Goal: Transaction & Acquisition: Purchase product/service

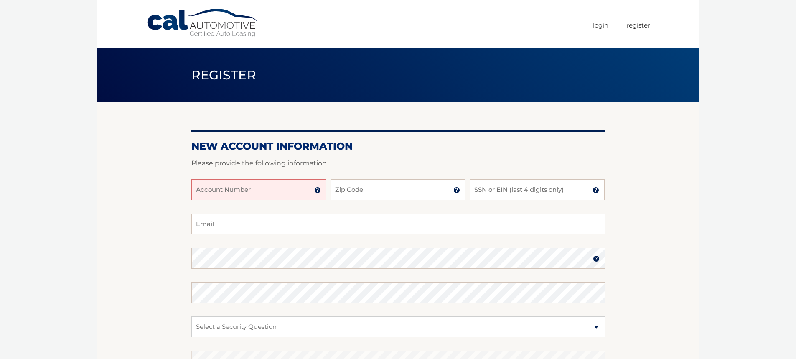
click at [251, 194] on input "Account Number" at bounding box center [258, 189] width 135 height 21
type input "44455892358"
type input "07601"
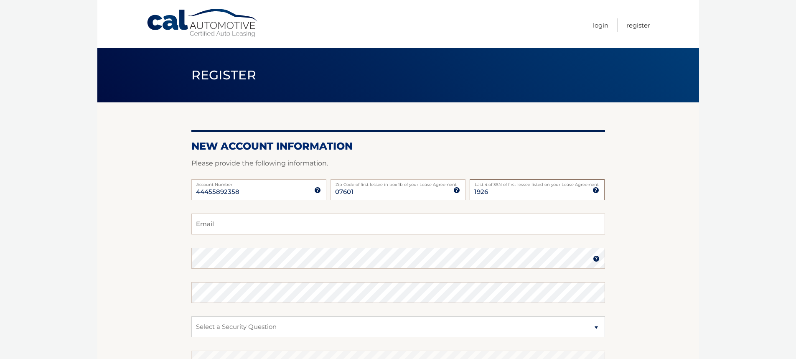
type input "1926"
type input "merin@apexcopy.com"
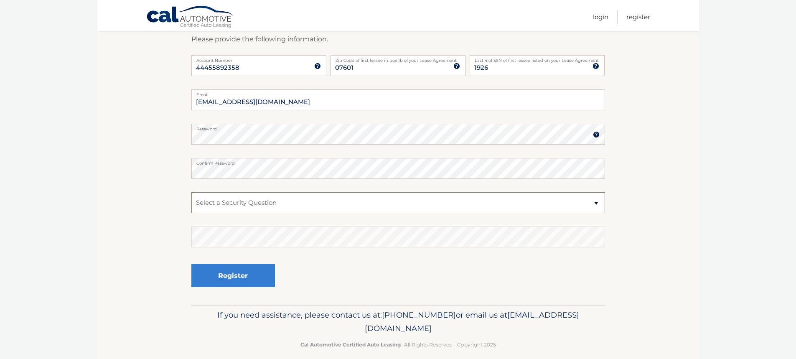
scroll to position [133, 0]
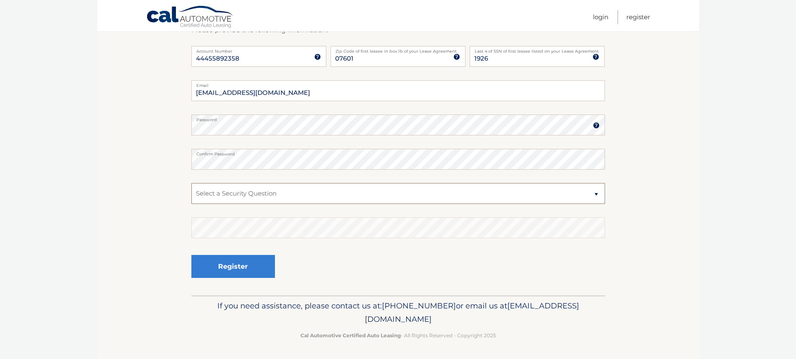
click at [231, 199] on select "Select a Security Question What was the name of your elementary school? What is…" at bounding box center [398, 193] width 414 height 21
select select "3"
click at [191, 183] on select "Select a Security Question What was the name of your elementary school? What is…" at bounding box center [398, 193] width 414 height 21
click at [243, 265] on button "Register" at bounding box center [233, 266] width 84 height 23
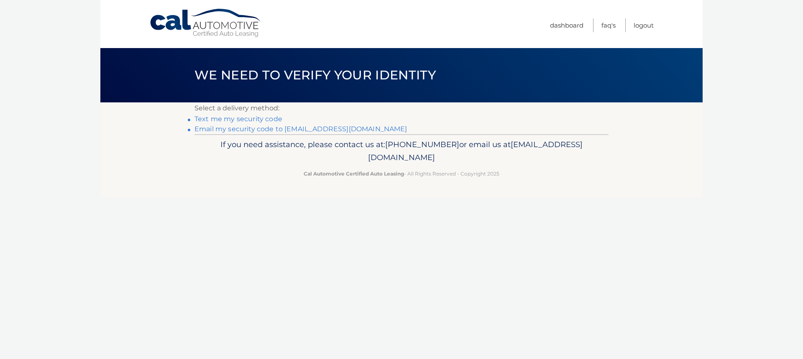
click at [281, 129] on link "Email my security code to m****@apexcopy.com" at bounding box center [300, 129] width 213 height 8
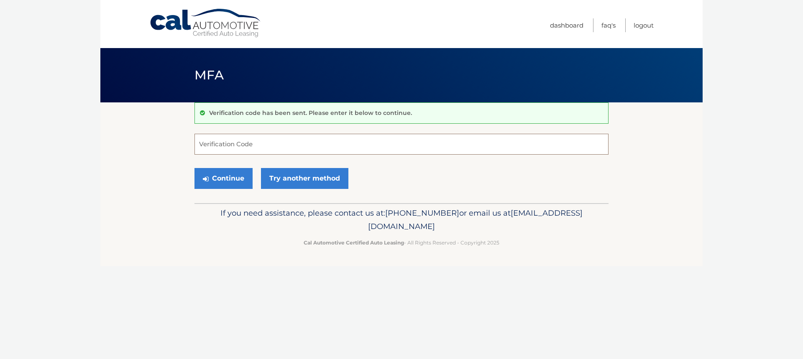
click at [231, 147] on input "Verification Code" at bounding box center [401, 144] width 414 height 21
paste input "440769"
type input "440769"
click at [222, 182] on button "Continue" at bounding box center [223, 178] width 58 height 21
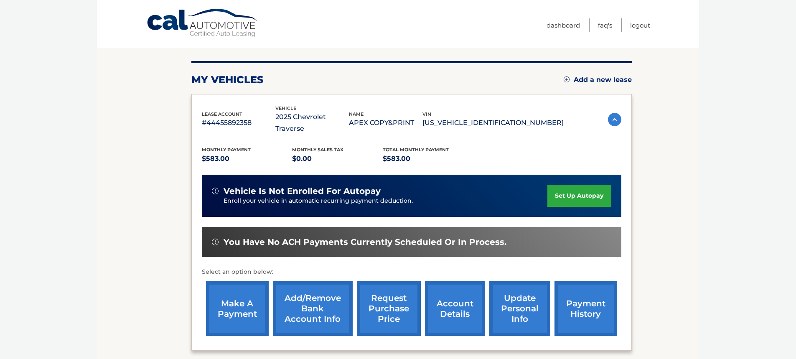
scroll to position [84, 0]
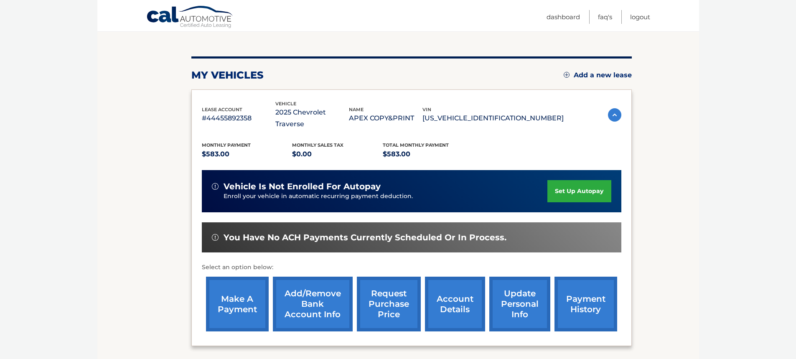
click at [563, 180] on link "set up autopay" at bounding box center [580, 191] width 64 height 22
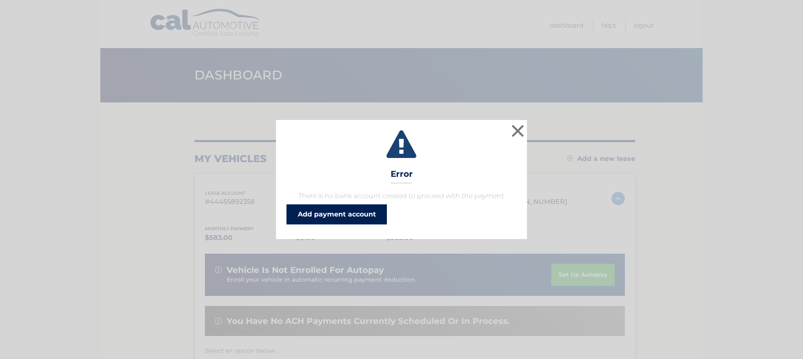
click at [343, 215] on link "Add payment account" at bounding box center [336, 214] width 100 height 20
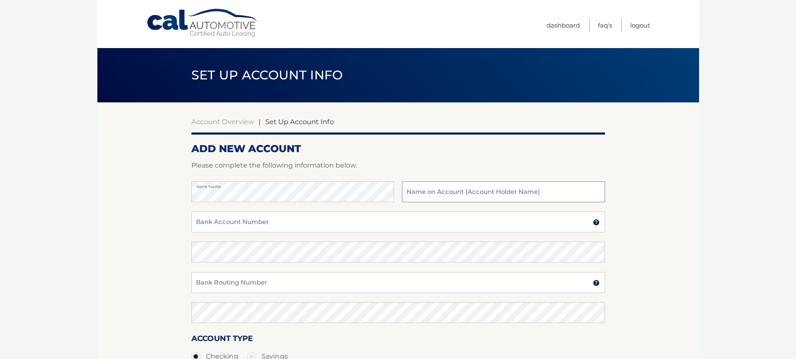
type input "S"
type input "Apex Copy & Print LLC"
click at [211, 225] on input "Bank Account Number" at bounding box center [398, 222] width 414 height 21
click at [212, 225] on input "Bank Account Number" at bounding box center [398, 222] width 414 height 21
type input "021202337"
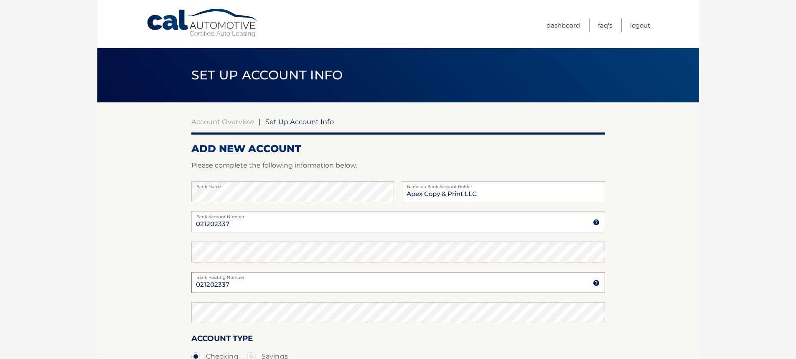
type input "021202337"
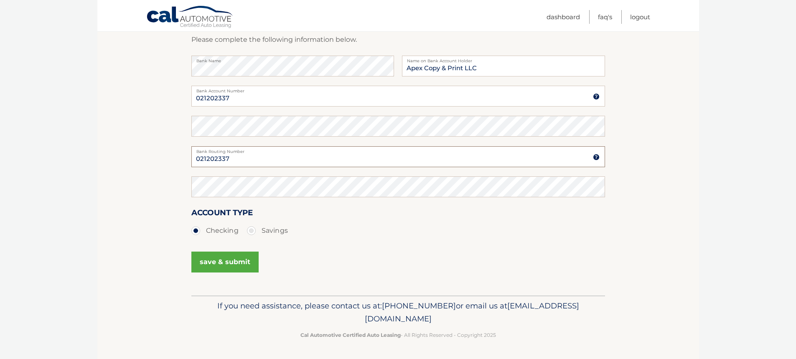
click at [225, 161] on input "021202337" at bounding box center [398, 156] width 414 height 21
click at [221, 158] on input "021202337" at bounding box center [398, 156] width 414 height 21
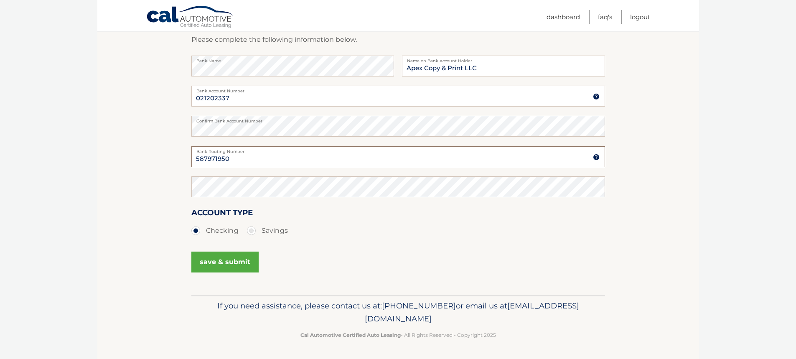
click at [213, 158] on input "587971950" at bounding box center [398, 156] width 414 height 21
type input "587971950"
click at [233, 261] on button "save & submit" at bounding box center [224, 262] width 67 height 21
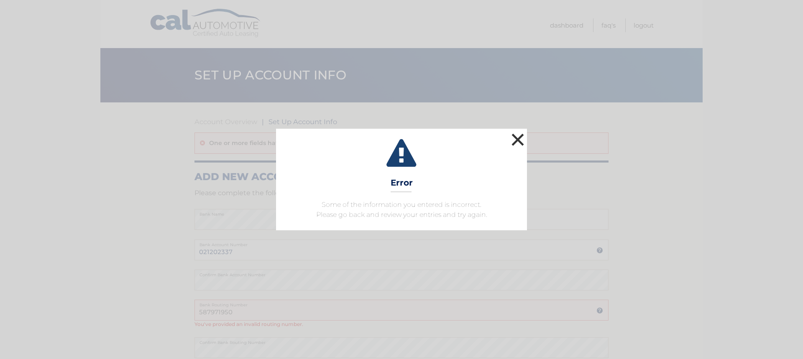
click at [520, 143] on button "×" at bounding box center [517, 139] width 17 height 17
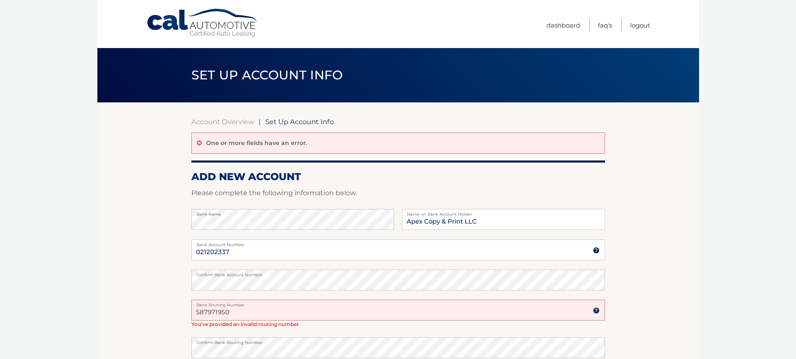
click at [294, 307] on input "587971950" at bounding box center [398, 310] width 414 height 21
click at [224, 253] on input "021202337" at bounding box center [398, 250] width 414 height 21
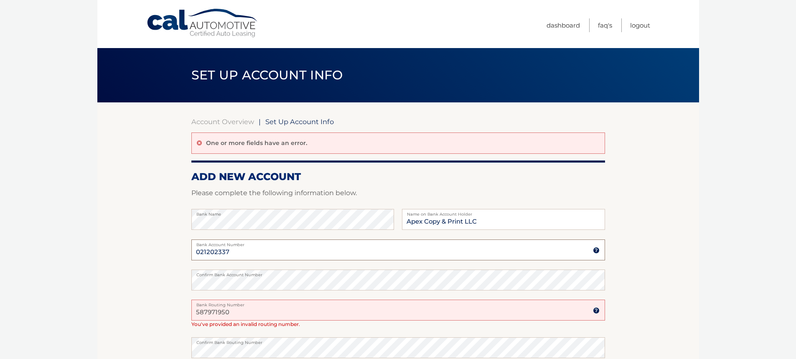
click at [218, 252] on input "021202337" at bounding box center [398, 250] width 414 height 21
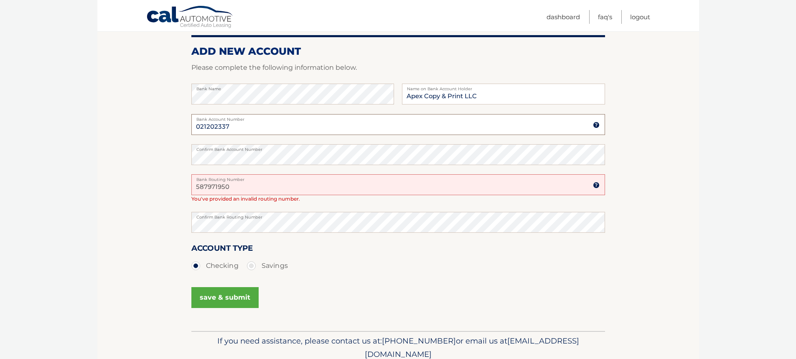
type input "021202337"
click at [220, 187] on input "587971950" at bounding box center [398, 184] width 414 height 21
paste input "021202337"
type input "021202337"
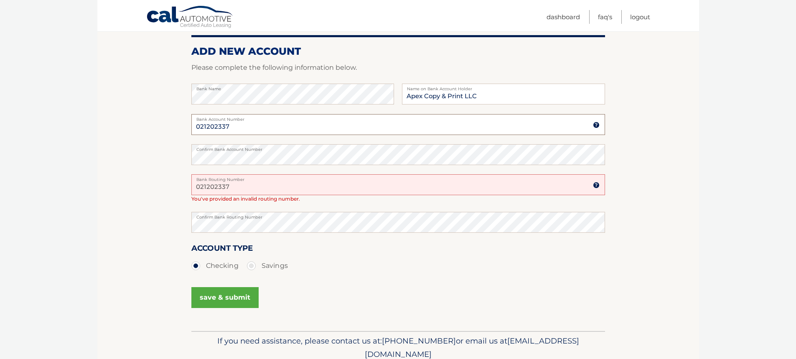
click at [203, 126] on input "021202337" at bounding box center [398, 124] width 414 height 21
click at [210, 122] on input "587981950" at bounding box center [398, 124] width 414 height 21
click at [210, 121] on label "Bank Account Number" at bounding box center [398, 117] width 414 height 7
click at [210, 121] on input "587981950" at bounding box center [398, 124] width 414 height 21
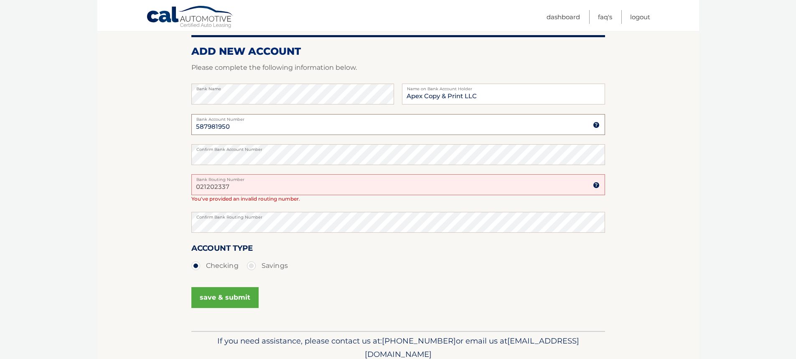
drag, startPoint x: 210, startPoint y: 121, endPoint x: 203, endPoint y: 129, distance: 10.4
click at [203, 129] on input "587981950" at bounding box center [398, 124] width 414 height 21
paste input "7"
type input "587971950"
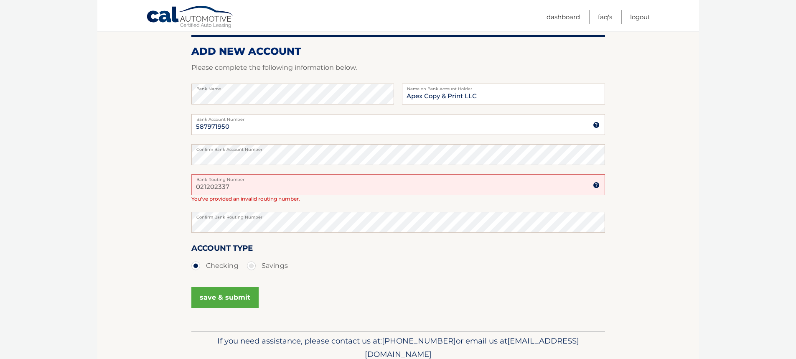
click at [211, 184] on input "021202337" at bounding box center [398, 184] width 414 height 21
click at [232, 298] on button "save & submit" at bounding box center [224, 297] width 67 height 21
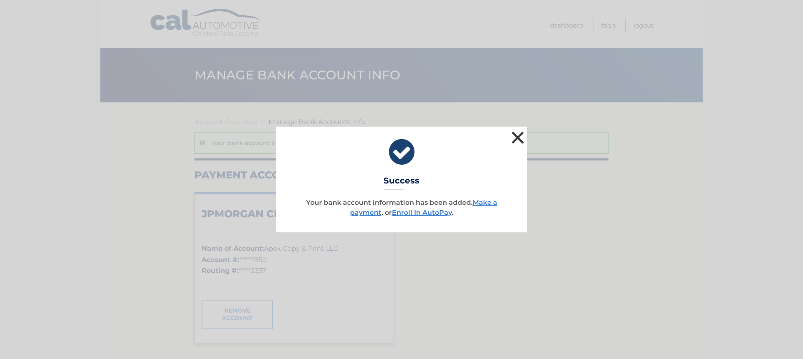
click at [521, 137] on button "×" at bounding box center [517, 137] width 17 height 17
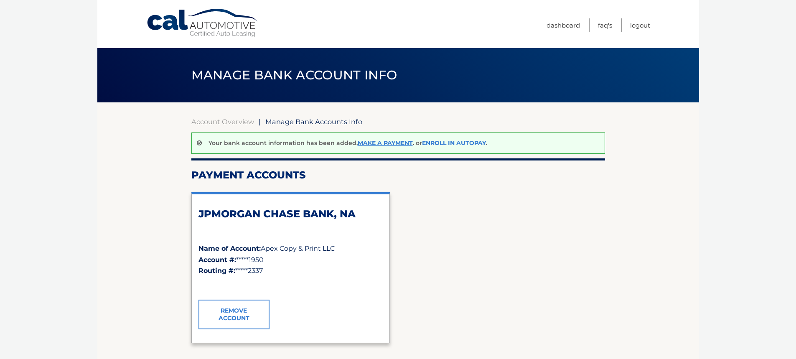
click at [447, 144] on link "Enroll In AutoPay" at bounding box center [454, 143] width 64 height 8
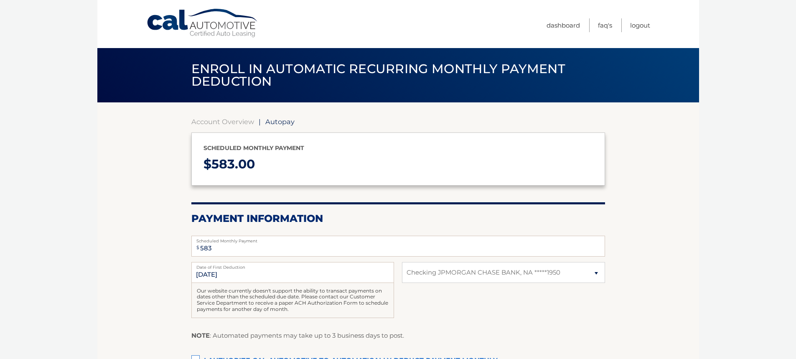
select select "MzQxNzFkMTAtNmIzOS00MGQ3LWJkODctZmNiN2Y4NGY4ZTc4"
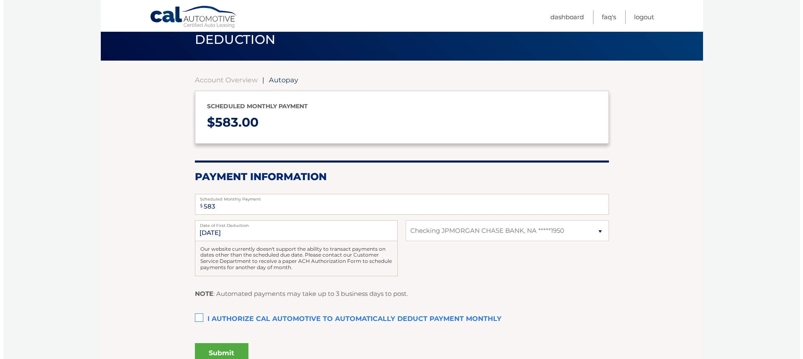
scroll to position [84, 0]
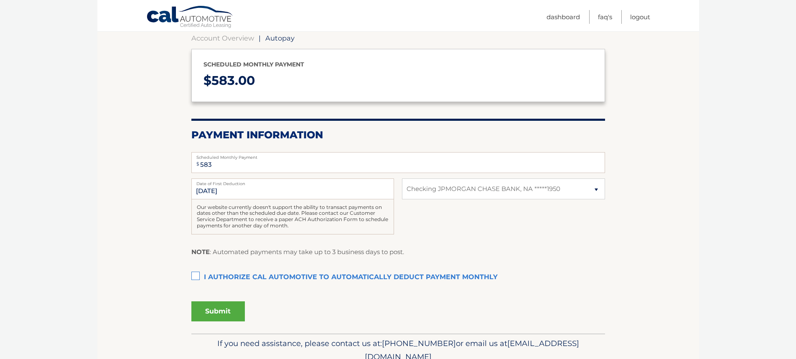
click at [194, 276] on label "I authorize cal automotive to automatically deduct payment monthly This checkbo…" at bounding box center [398, 277] width 414 height 17
click at [0, 0] on input "I authorize cal automotive to automatically deduct payment monthly This checkbo…" at bounding box center [0, 0] width 0 height 0
click at [213, 313] on button "Submit" at bounding box center [218, 311] width 54 height 20
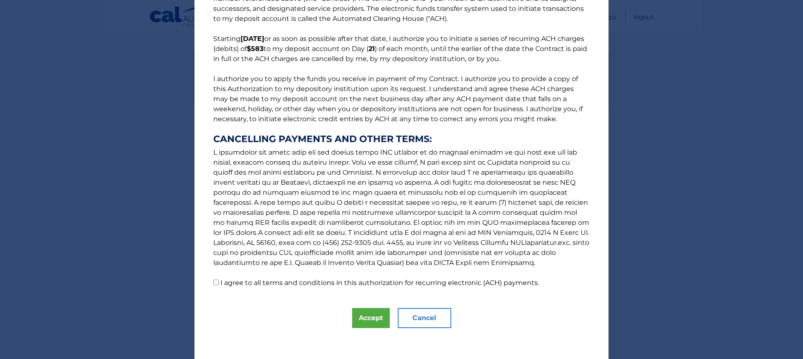
scroll to position [46, 0]
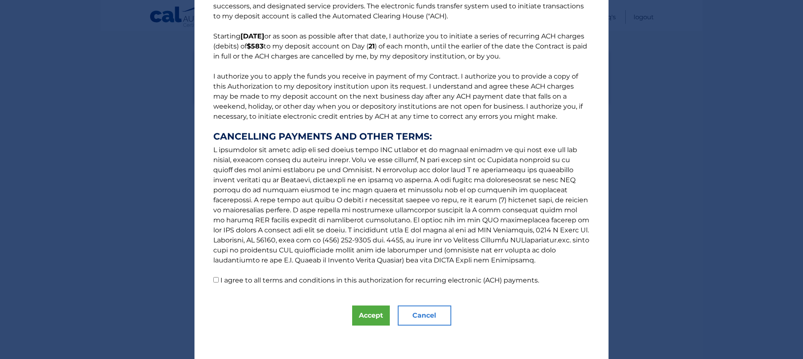
click at [292, 282] on label "I agree to all terms and conditions in this authorization for recurring electro…" at bounding box center [379, 280] width 319 height 8
click at [219, 282] on input "I agree to all terms and conditions in this authorization for recurring electro…" at bounding box center [215, 279] width 5 height 5
checkbox input "true"
click at [366, 318] on button "Accept" at bounding box center [371, 316] width 38 height 20
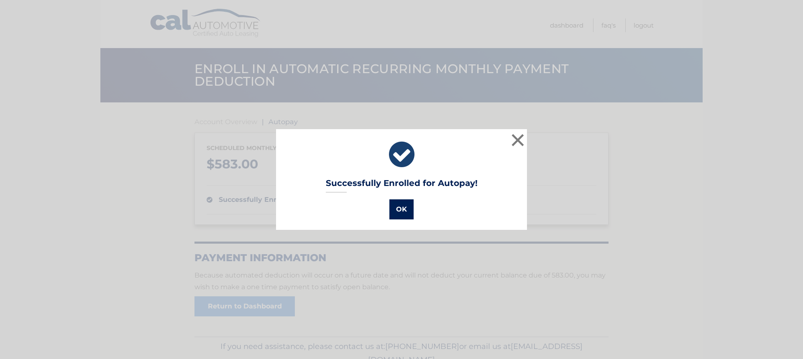
click at [398, 209] on button "OK" at bounding box center [401, 209] width 24 height 20
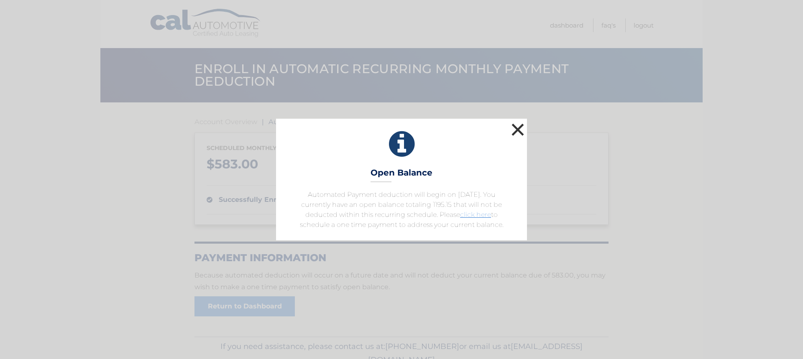
click at [518, 134] on button "×" at bounding box center [517, 129] width 17 height 17
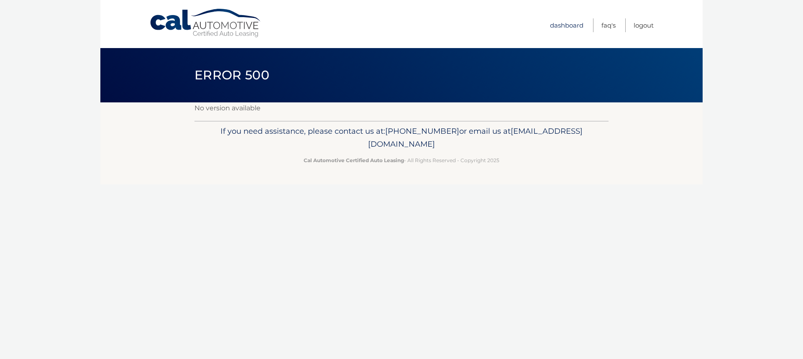
click at [580, 26] on link "Dashboard" at bounding box center [566, 25] width 33 height 14
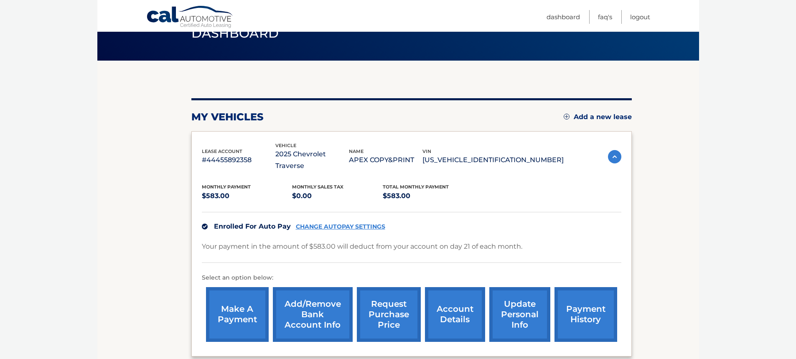
scroll to position [84, 0]
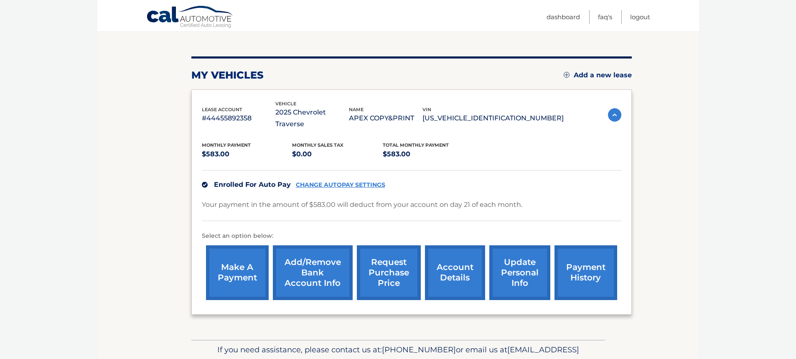
click at [224, 271] on link "make a payment" at bounding box center [237, 272] width 63 height 55
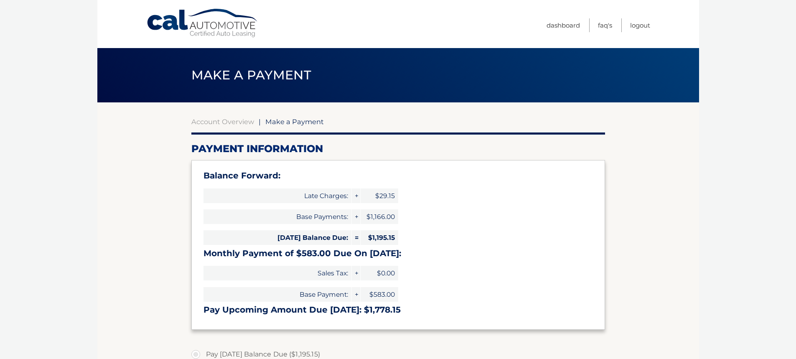
select select "MzQxNzFkMTAtNmIzOS00MGQ3LWJkODctZmNiN2Y4NGY4ZTc4"
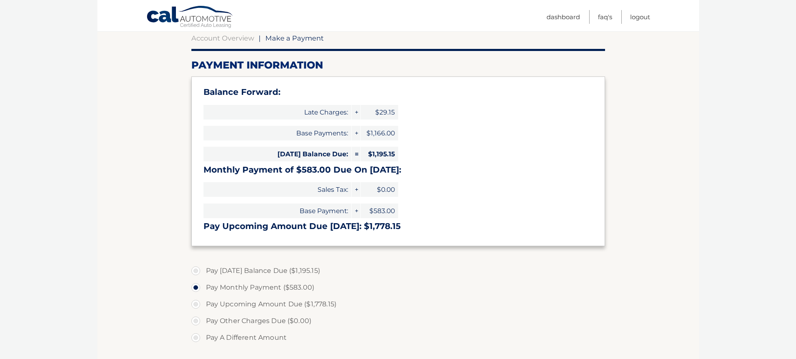
scroll to position [125, 0]
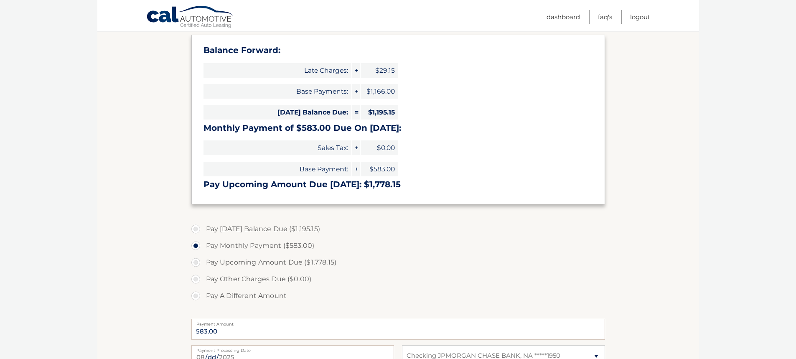
click at [256, 231] on label "Pay Today's Balance Due ($1,195.15)" at bounding box center [398, 229] width 414 height 17
click at [203, 231] on input "Pay Today's Balance Due ($1,195.15)" at bounding box center [199, 227] width 8 height 13
radio input "true"
type input "1195.15"
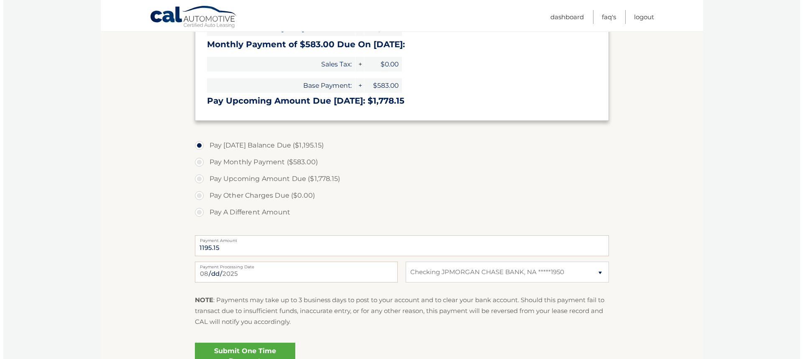
scroll to position [251, 0]
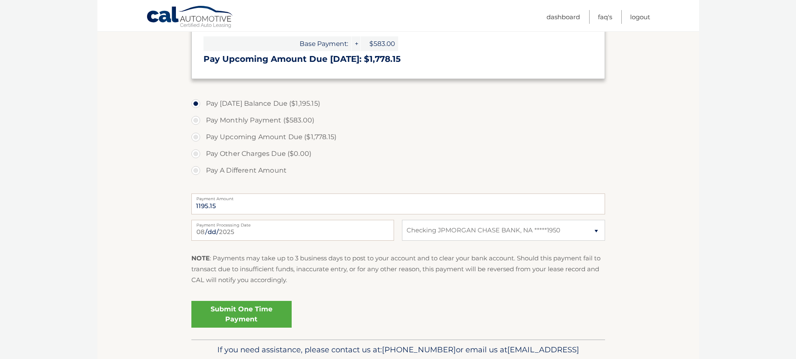
click at [253, 309] on link "Submit One Time Payment" at bounding box center [241, 314] width 100 height 27
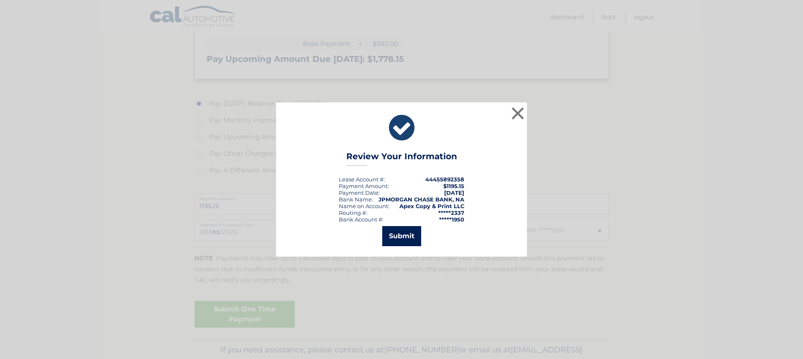
click at [407, 234] on button "Submit" at bounding box center [401, 236] width 39 height 20
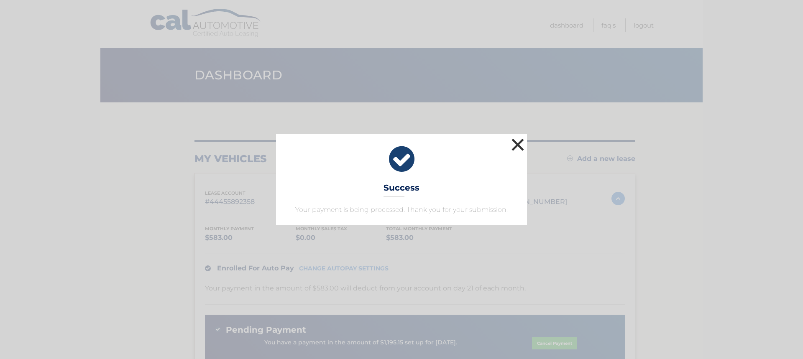
click at [515, 145] on button "×" at bounding box center [517, 144] width 17 height 17
